Goal: Information Seeking & Learning: Learn about a topic

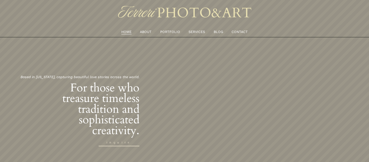
click at [172, 32] on link "PORTFOLIO" at bounding box center [170, 32] width 20 height 6
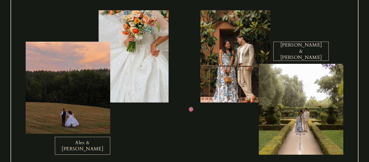
scroll to position [181, 0]
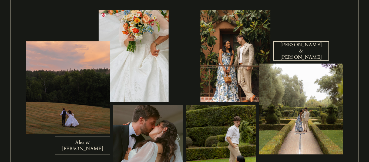
click at [159, 71] on div at bounding box center [134, 56] width 70 height 92
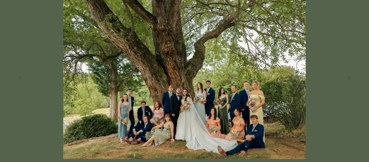
scroll to position [124, 0]
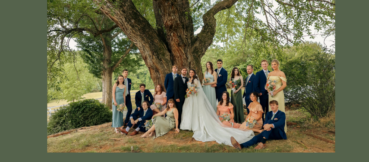
click at [190, 103] on img at bounding box center [184, 71] width 347 height 162
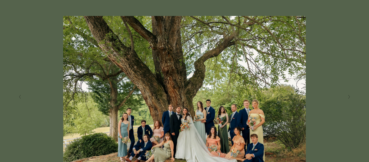
scroll to position [98, 0]
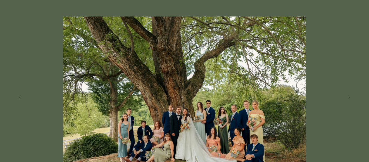
click at [293, 89] on img at bounding box center [184, 97] width 347 height 162
click at [351, 102] on img at bounding box center [184, 97] width 347 height 162
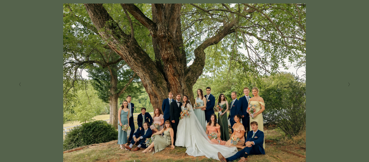
scroll to position [112, 0]
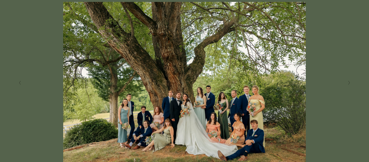
click at [350, 83] on polyline "Next Slide" at bounding box center [349, 83] width 1 height 4
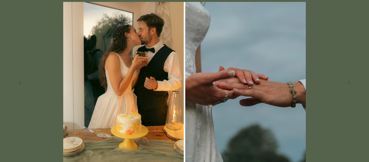
click at [350, 83] on polyline "Next Slide" at bounding box center [349, 83] width 1 height 4
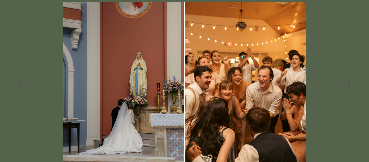
click at [350, 83] on polyline "Next Slide" at bounding box center [349, 83] width 1 height 4
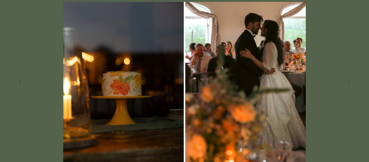
click at [350, 83] on polyline "Next Slide" at bounding box center [349, 83] width 1 height 4
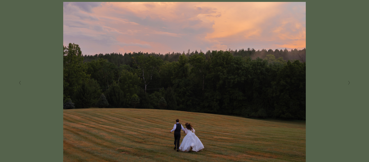
click at [350, 83] on polyline "Next Slide" at bounding box center [349, 83] width 1 height 4
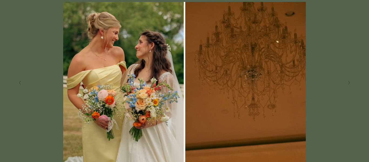
click at [350, 83] on polyline "Next Slide" at bounding box center [349, 83] width 1 height 4
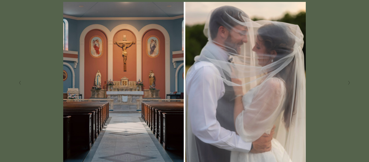
click at [350, 83] on polyline "Next Slide" at bounding box center [349, 83] width 1 height 4
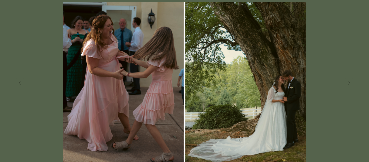
click at [350, 83] on polyline "Next Slide" at bounding box center [349, 83] width 1 height 4
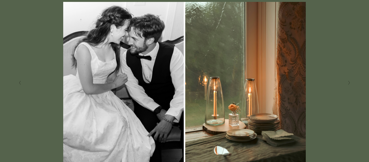
click at [350, 83] on polyline "Next Slide" at bounding box center [349, 83] width 1 height 4
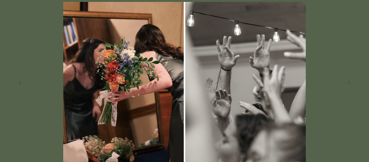
click at [350, 83] on polyline "Next Slide" at bounding box center [349, 83] width 1 height 4
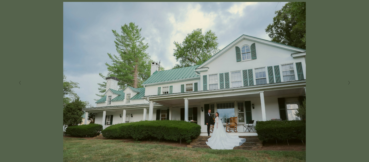
click at [350, 83] on polyline "Next Slide" at bounding box center [349, 83] width 1 height 4
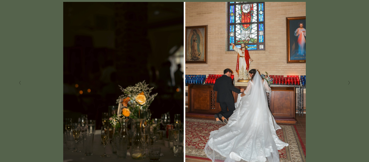
click at [350, 83] on polyline "Next Slide" at bounding box center [349, 83] width 1 height 4
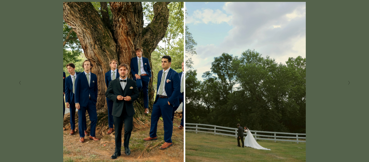
click at [352, 82] on button "Next Slide" at bounding box center [348, 82] width 7 height 9
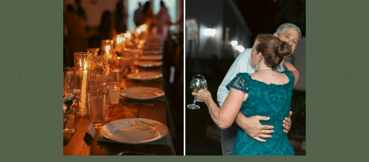
scroll to position [119, 0]
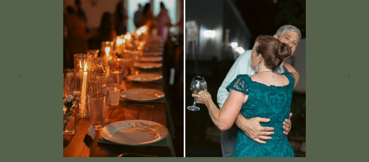
click at [352, 82] on img at bounding box center [184, 76] width 347 height 162
click at [349, 79] on button "Next Slide" at bounding box center [348, 76] width 7 height 9
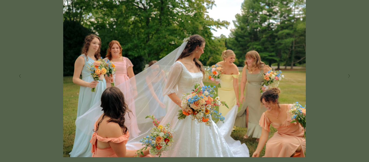
click at [349, 75] on polyline "Next Slide" at bounding box center [349, 76] width 1 height 4
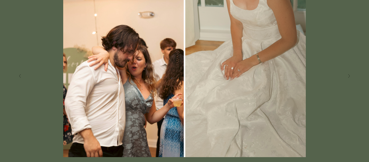
click at [349, 75] on polyline "Next Slide" at bounding box center [349, 76] width 1 height 4
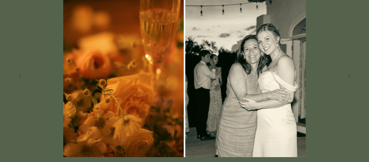
click at [349, 75] on polyline "Next Slide" at bounding box center [349, 76] width 1 height 4
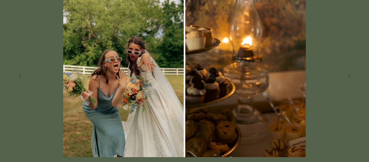
click at [349, 75] on polyline "Next Slide" at bounding box center [349, 76] width 1 height 4
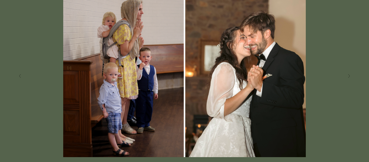
click at [349, 75] on polyline "Next Slide" at bounding box center [349, 76] width 1 height 4
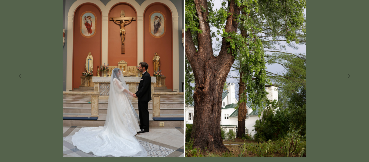
click at [349, 75] on polyline "Next Slide" at bounding box center [349, 76] width 1 height 4
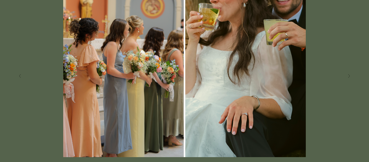
click at [349, 75] on polyline "Next Slide" at bounding box center [349, 76] width 1 height 4
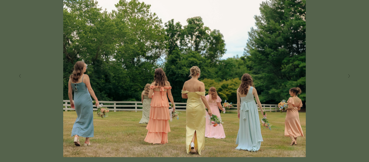
click at [349, 75] on polyline "Next Slide" at bounding box center [349, 76] width 1 height 4
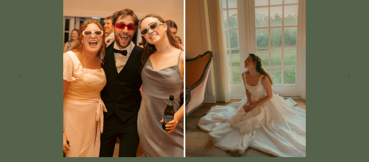
click at [349, 75] on polyline "Next Slide" at bounding box center [349, 76] width 1 height 4
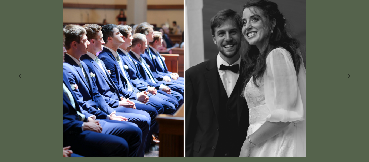
click at [349, 75] on polyline "Next Slide" at bounding box center [349, 76] width 1 height 4
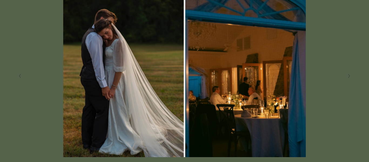
click at [349, 75] on polyline "Next Slide" at bounding box center [349, 76] width 1 height 4
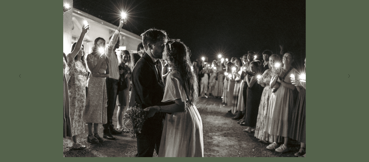
click at [349, 75] on polyline "Next Slide" at bounding box center [349, 76] width 1 height 4
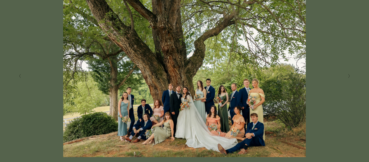
click at [349, 75] on polyline "Next Slide" at bounding box center [349, 76] width 1 height 4
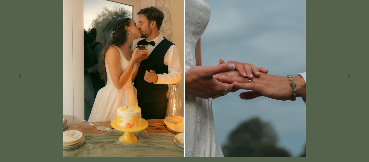
scroll to position [0, 0]
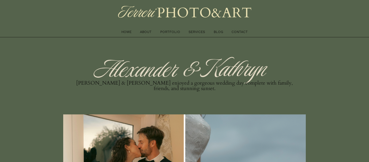
click at [201, 32] on link "SERVICES" at bounding box center [197, 32] width 16 height 6
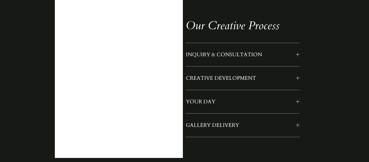
scroll to position [448, 0]
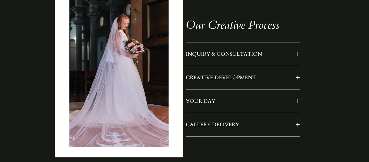
click at [268, 58] on span "INQUIRY & CONSULTATION" at bounding box center [241, 54] width 110 height 7
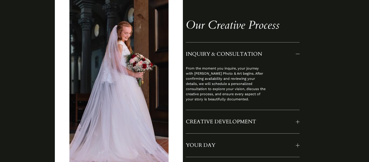
click at [268, 58] on span "INQUIRY & CONSULTATION" at bounding box center [241, 54] width 110 height 7
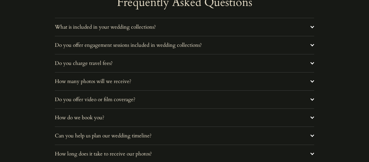
scroll to position [1836, 0]
